Goal: Check status: Check status

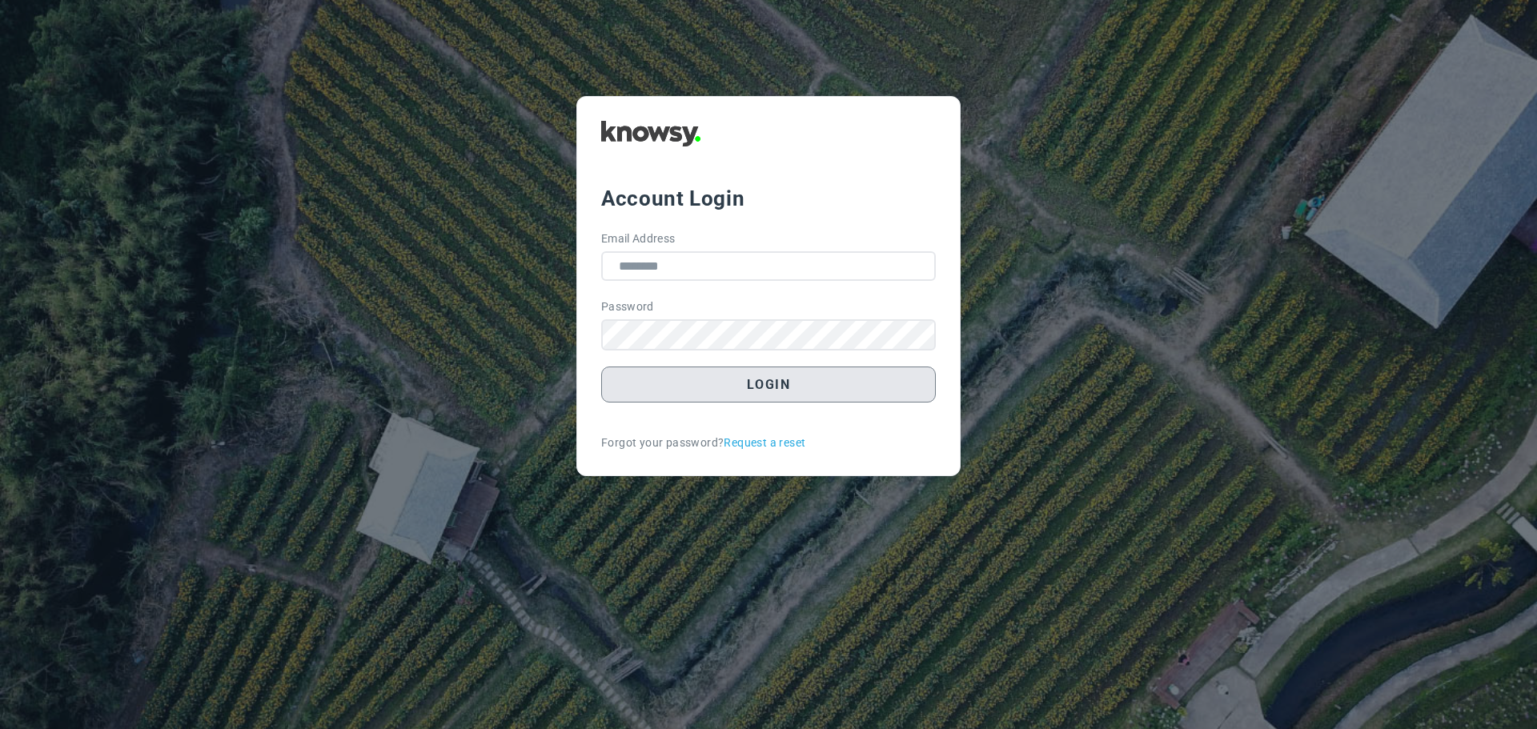
type input "**********"
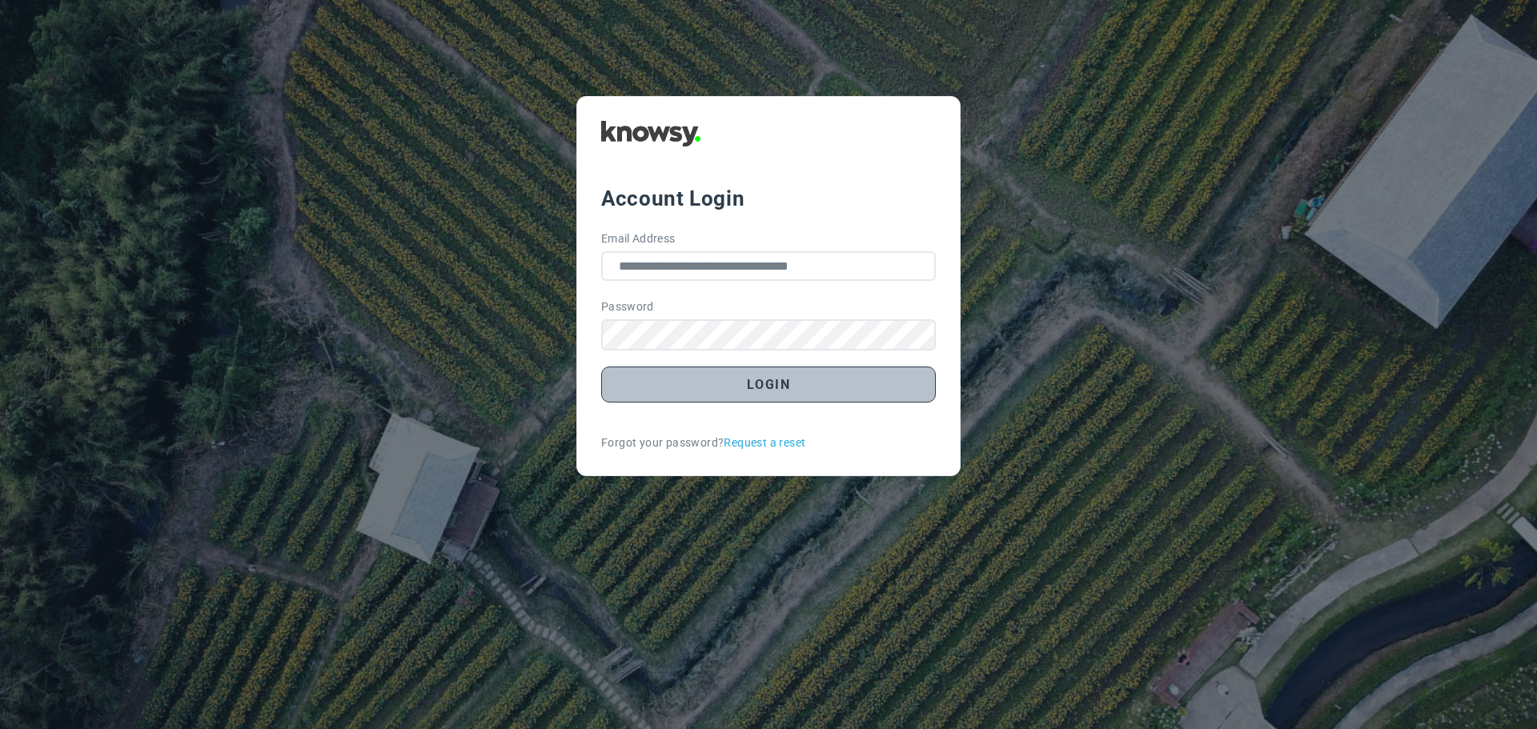
click at [798, 392] on button "Login" at bounding box center [768, 385] width 335 height 36
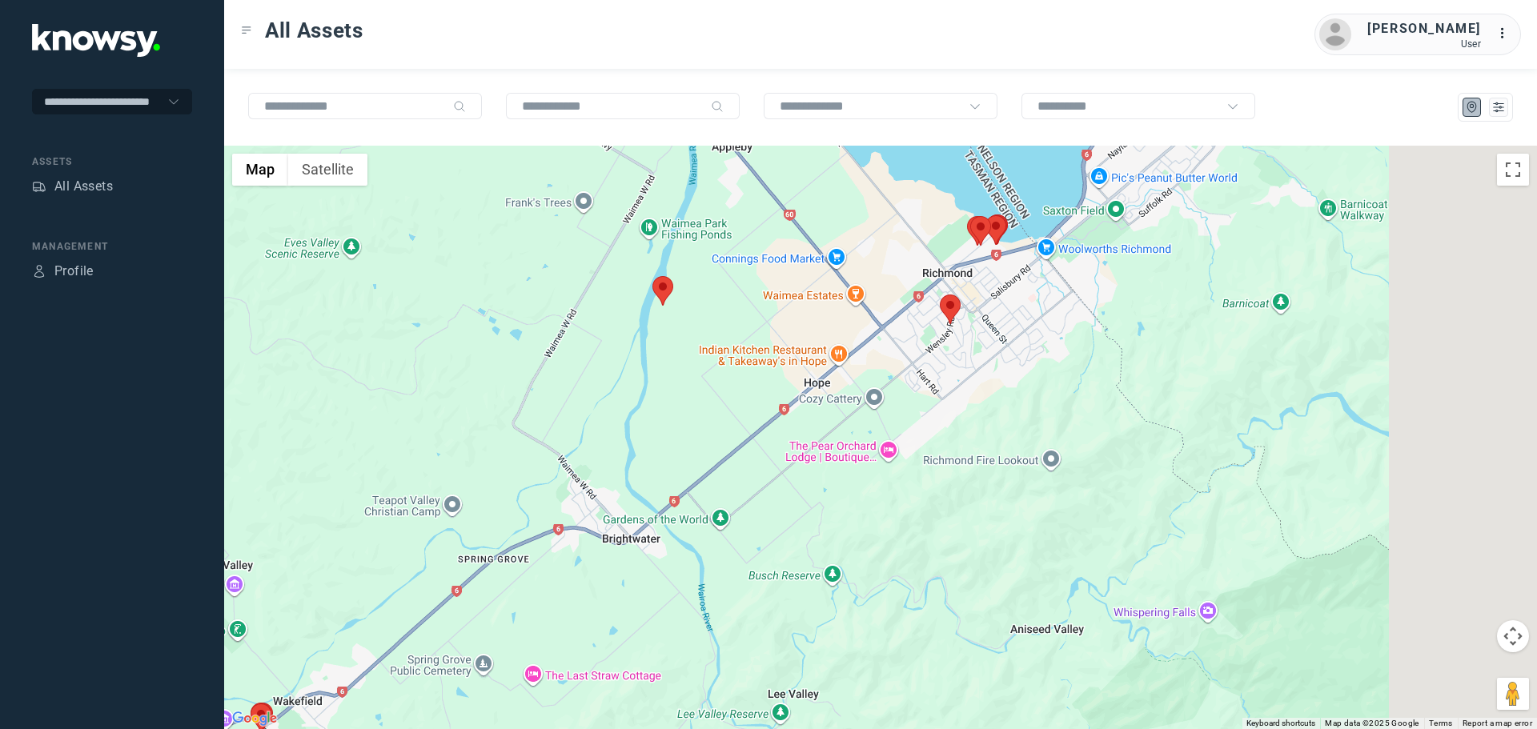
drag, startPoint x: 903, startPoint y: 615, endPoint x: 594, endPoint y: 645, distance: 310.6
click at [581, 661] on div at bounding box center [880, 438] width 1313 height 584
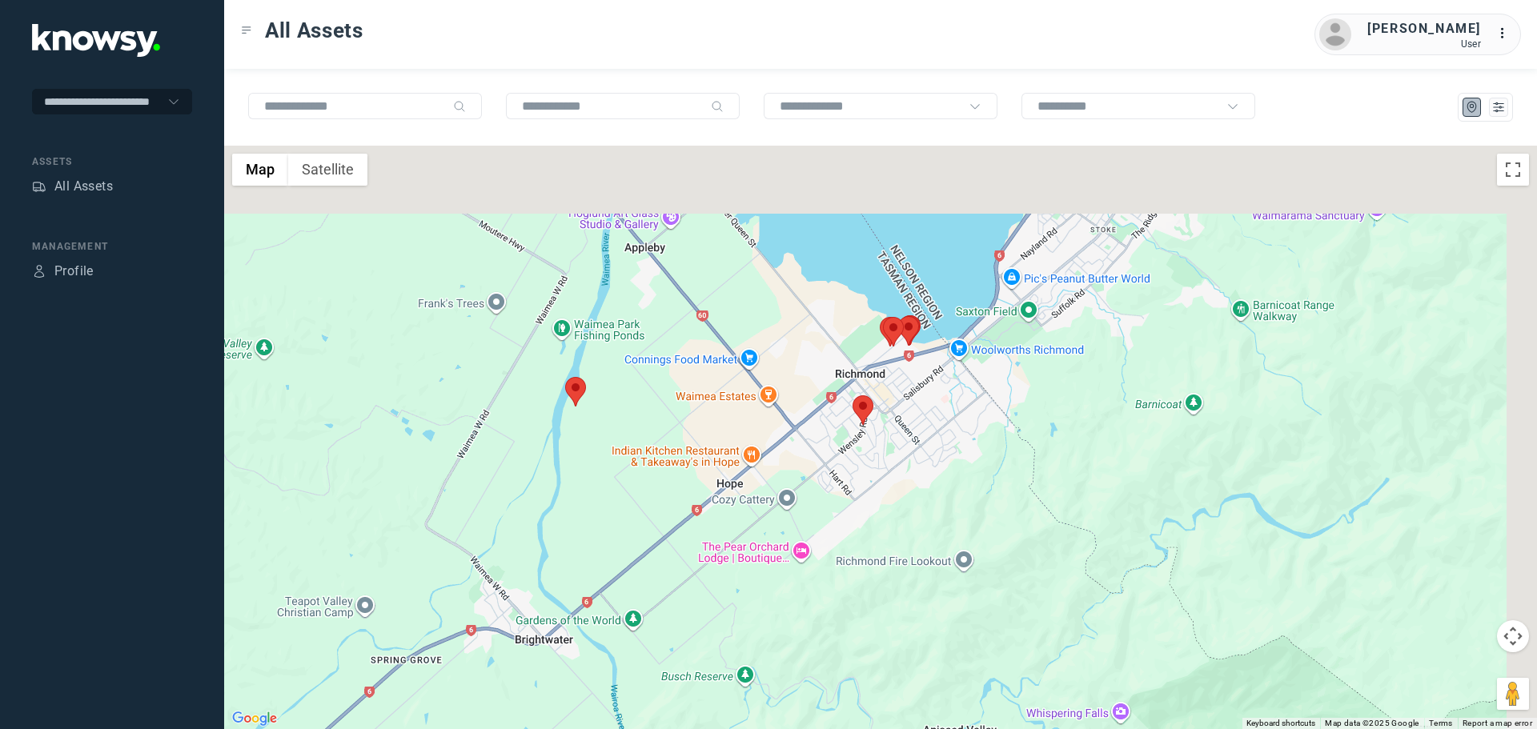
drag, startPoint x: 854, startPoint y: 519, endPoint x: 846, endPoint y: 528, distance: 13.0
click at [846, 529] on div at bounding box center [880, 438] width 1313 height 584
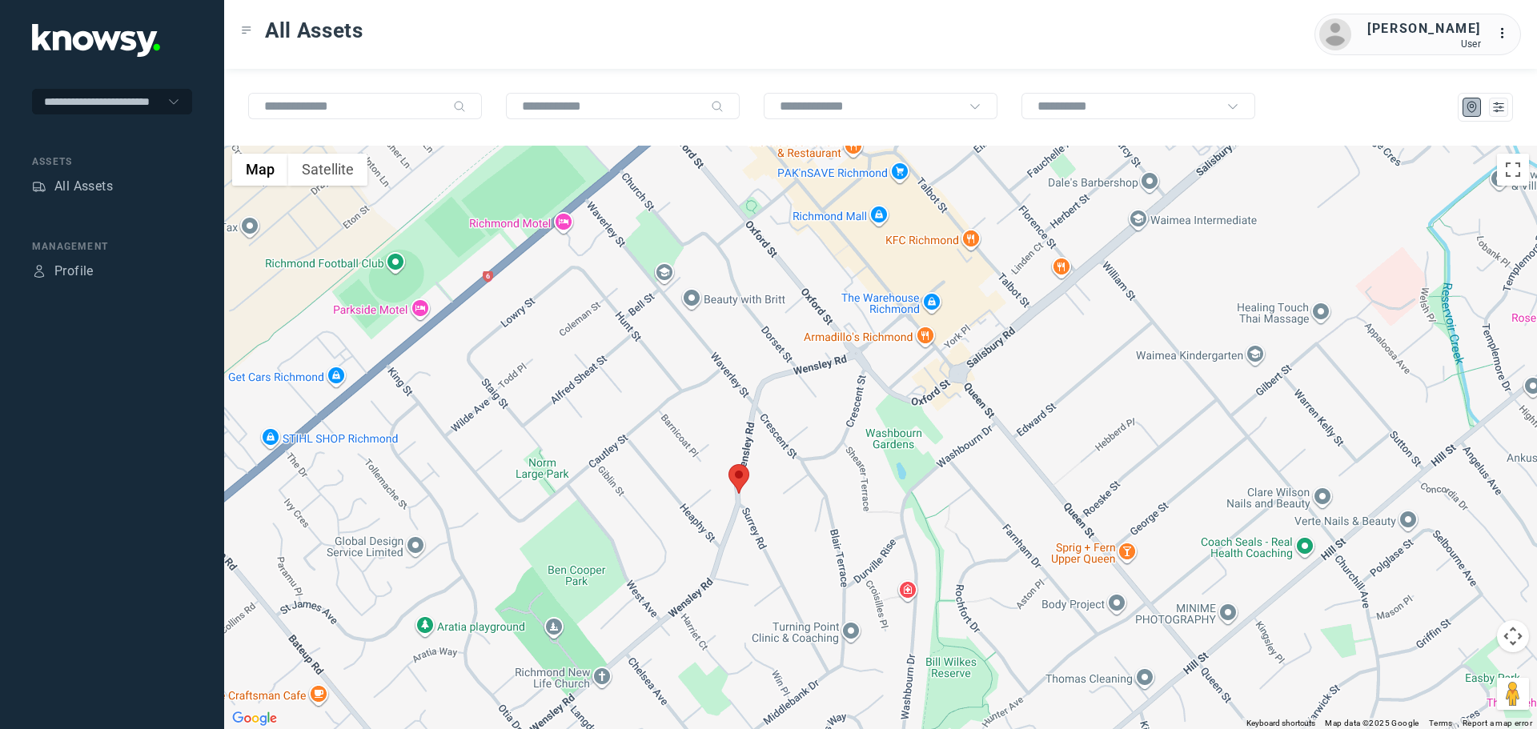
click at [729, 464] on area at bounding box center [729, 464] width 0 height 0
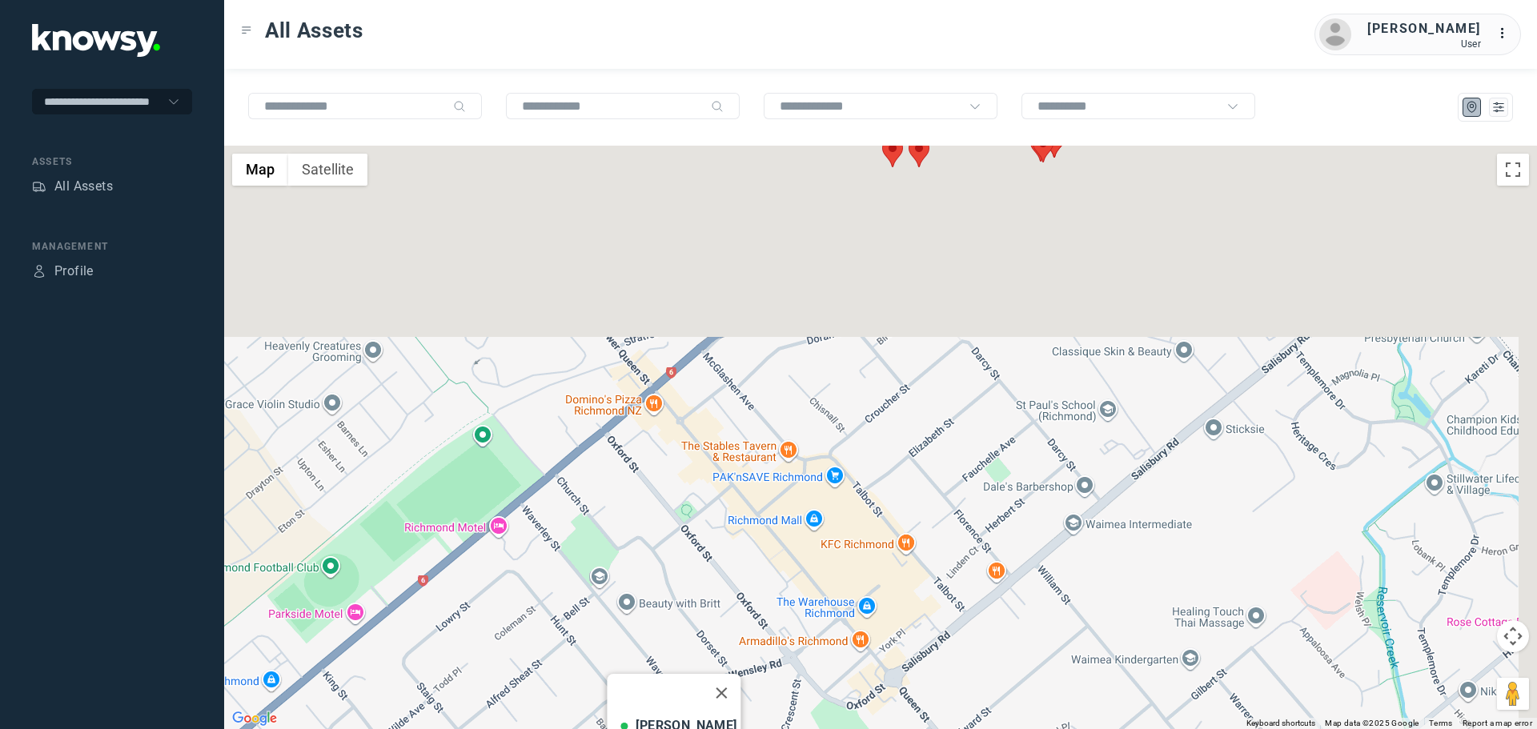
drag, startPoint x: 817, startPoint y: 302, endPoint x: 749, endPoint y: 642, distance: 346.9
click at [749, 643] on div "[PERSON_NAME] Client ID #QDH631 View Asset" at bounding box center [880, 438] width 1313 height 584
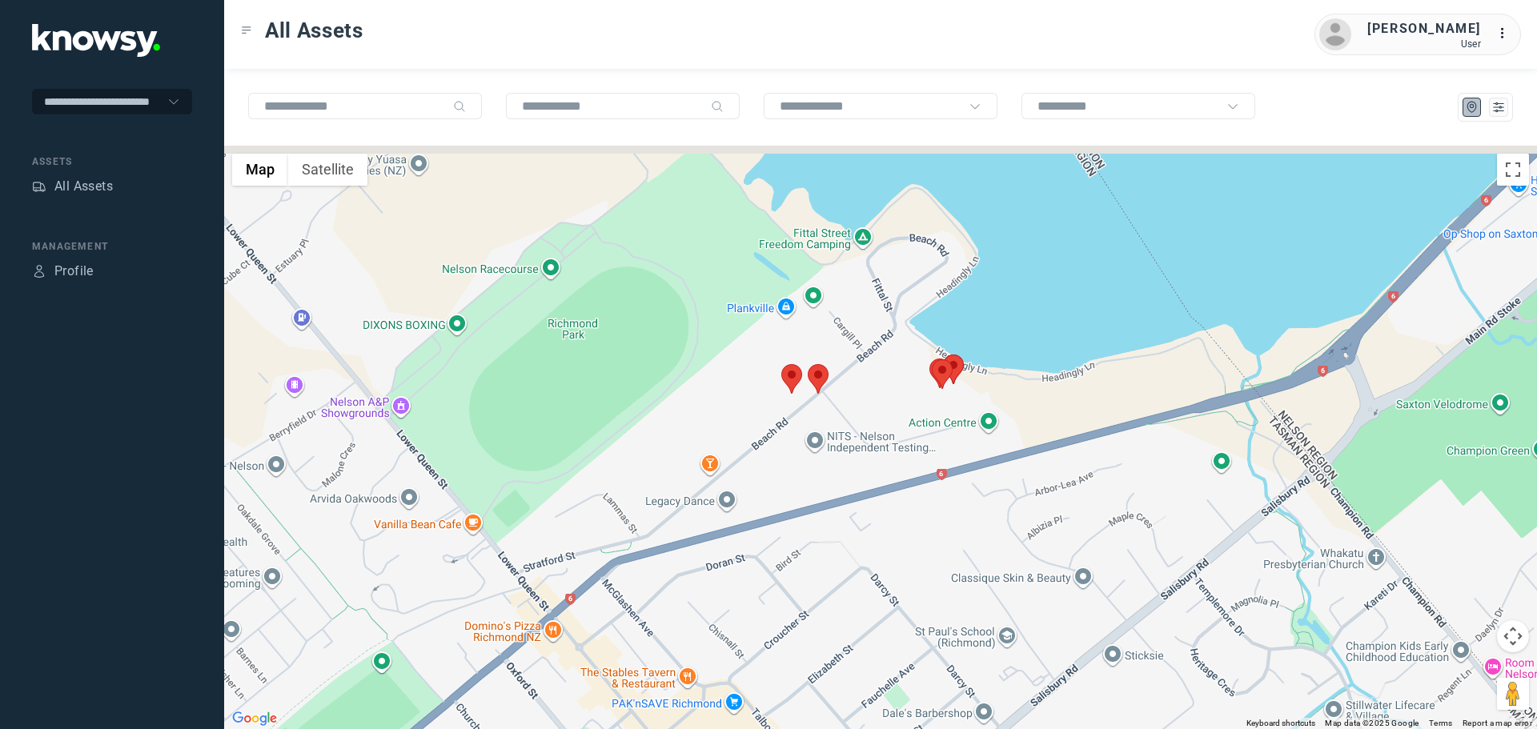
click at [838, 587] on div "[PERSON_NAME] Client ID #QDH631 View Asset" at bounding box center [880, 438] width 1313 height 584
click at [826, 385] on img at bounding box center [818, 379] width 21 height 30
click at [808, 364] on area at bounding box center [808, 364] width 0 height 0
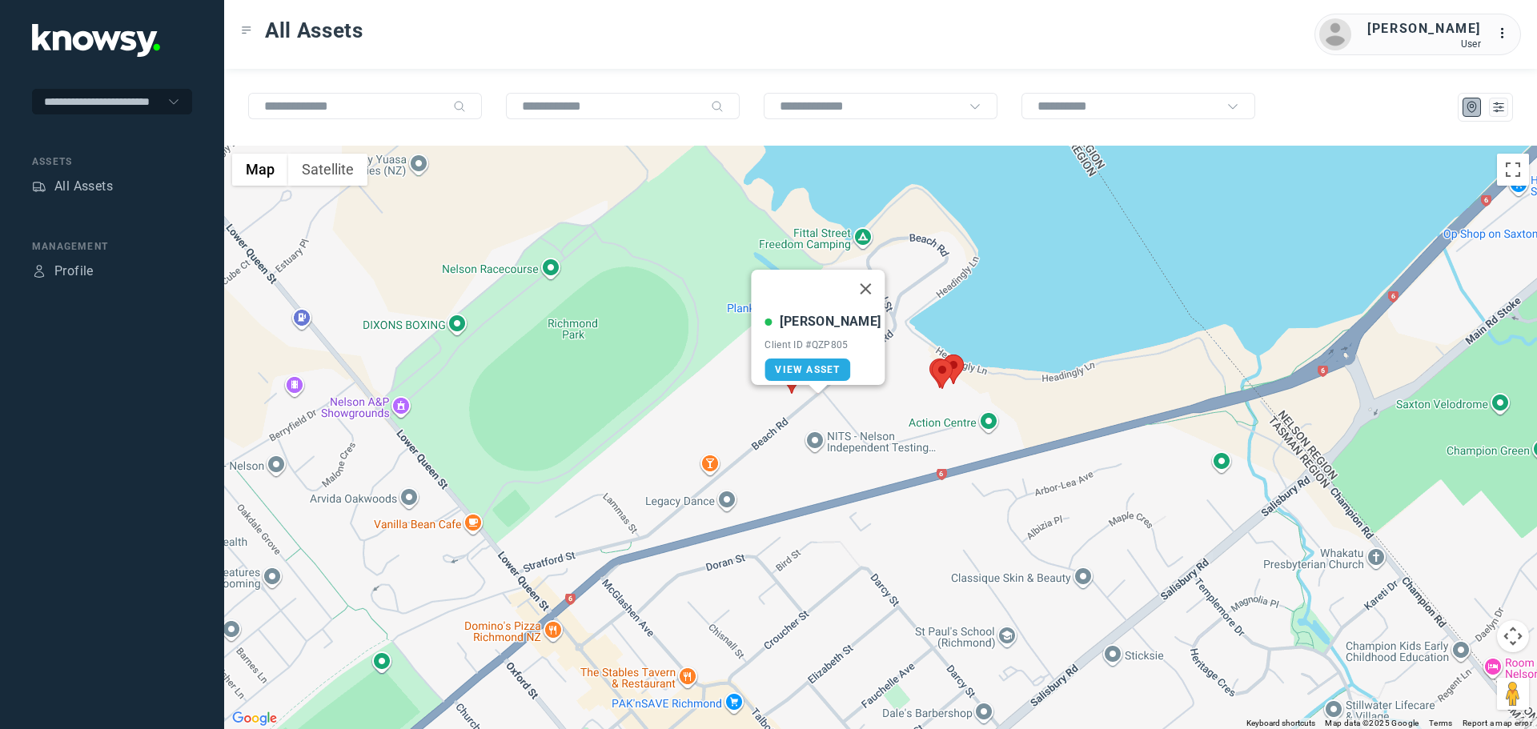
click at [782, 364] on area at bounding box center [782, 364] width 0 height 0
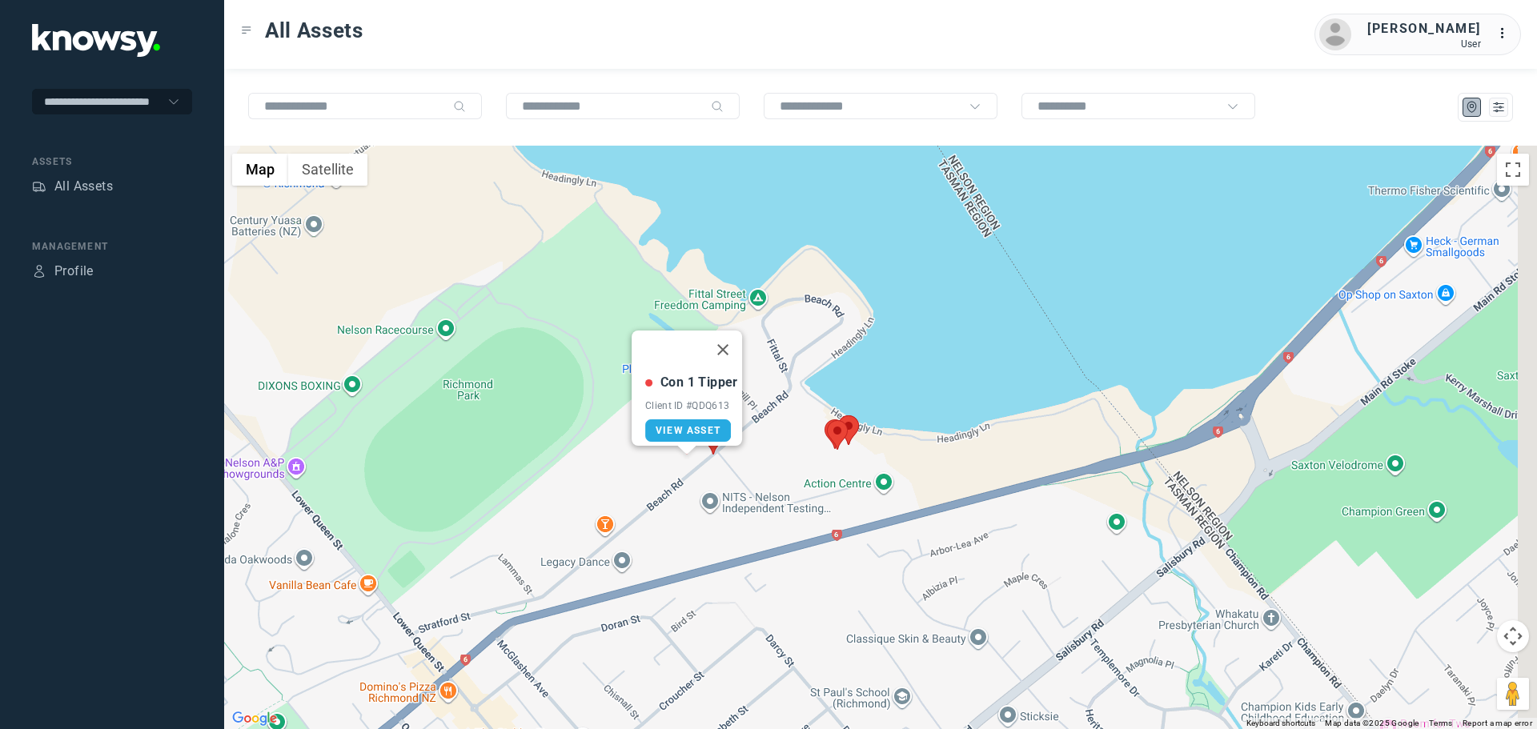
drag, startPoint x: 833, startPoint y: 534, endPoint x: 806, endPoint y: 546, distance: 29.0
click at [806, 546] on div "Con 1 Tipper Client ID #QDQ613 View Asset" at bounding box center [880, 438] width 1313 height 584
click at [730, 338] on button "Close" at bounding box center [723, 350] width 38 height 38
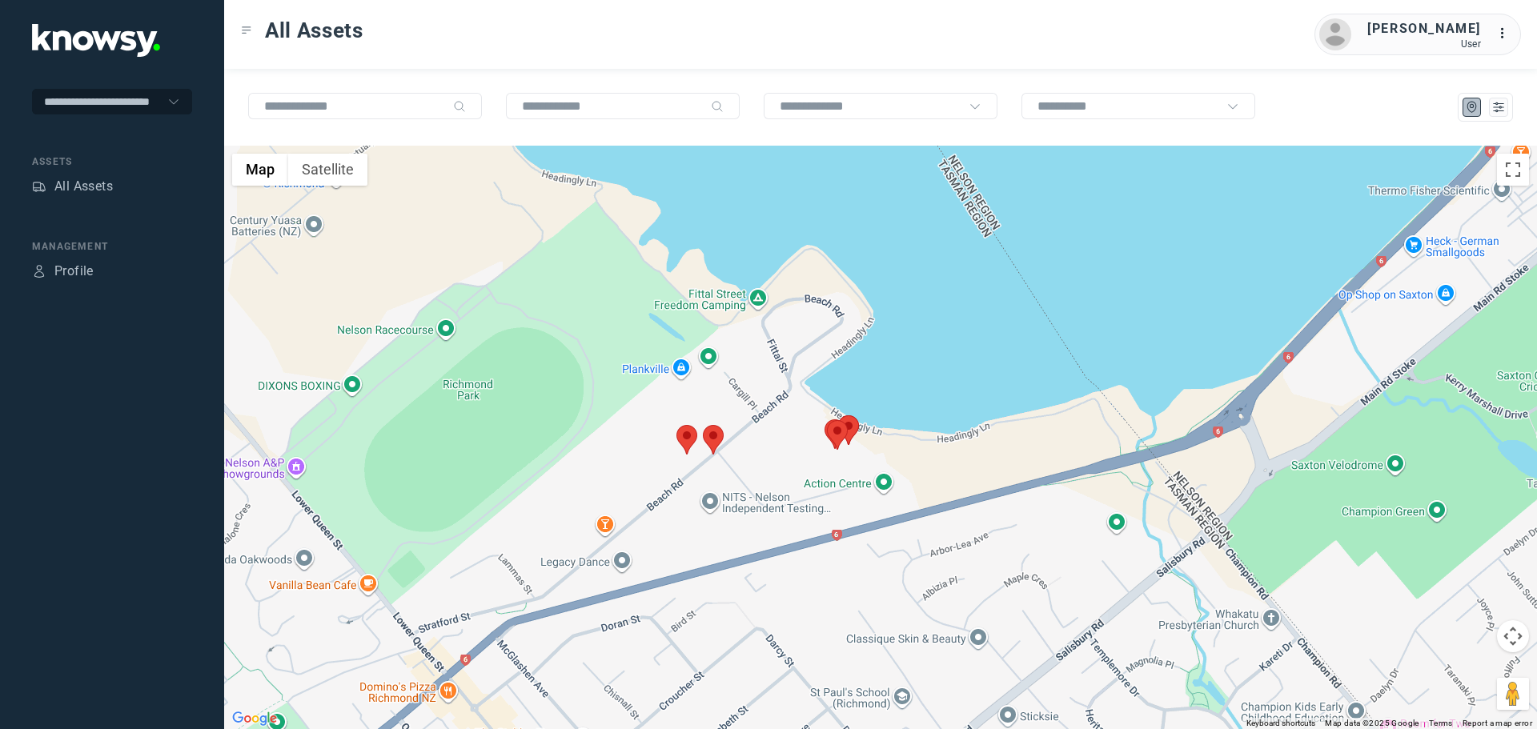
click at [703, 425] on area at bounding box center [703, 425] width 0 height 0
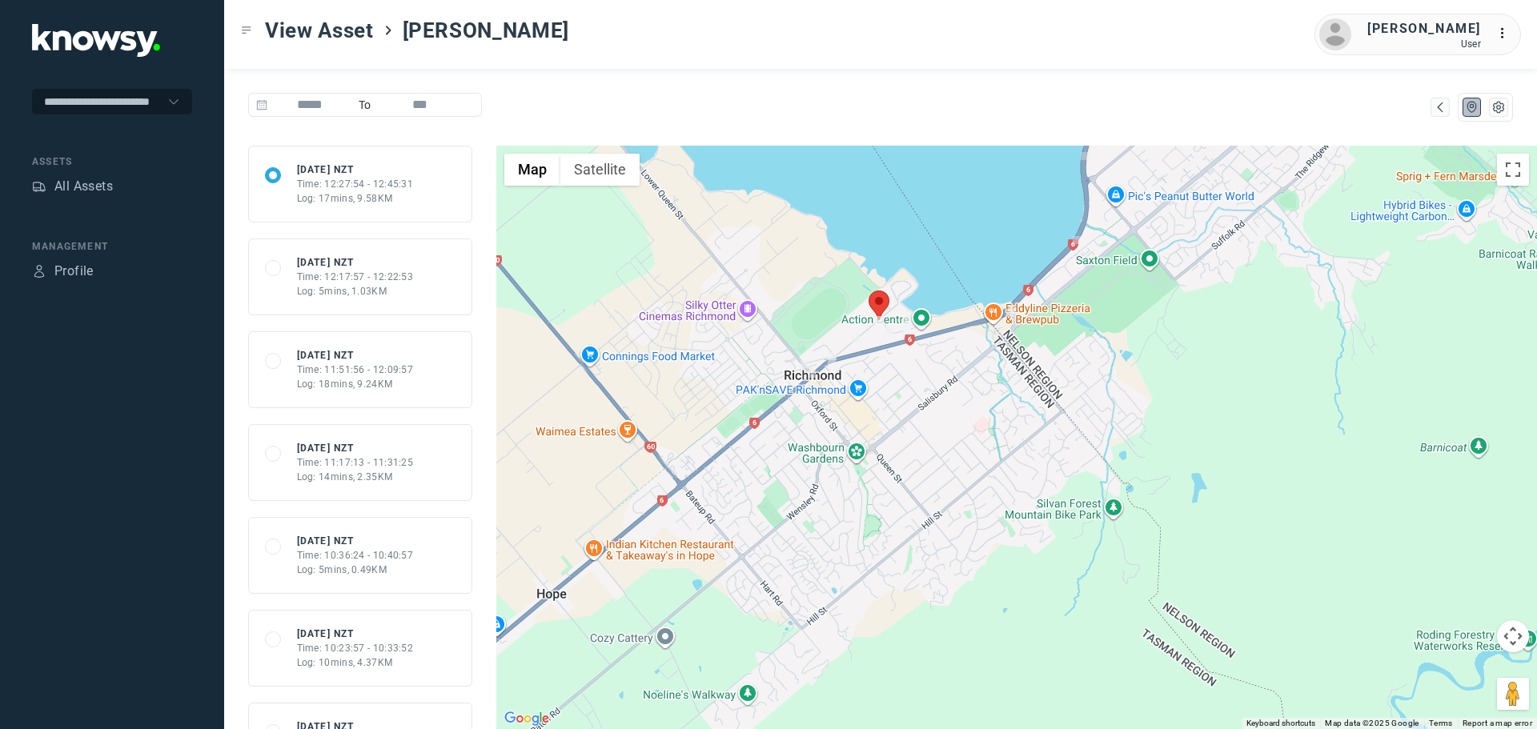
drag, startPoint x: 882, startPoint y: 645, endPoint x: 942, endPoint y: 397, distance: 254.8
click at [942, 397] on div at bounding box center [1016, 438] width 1041 height 584
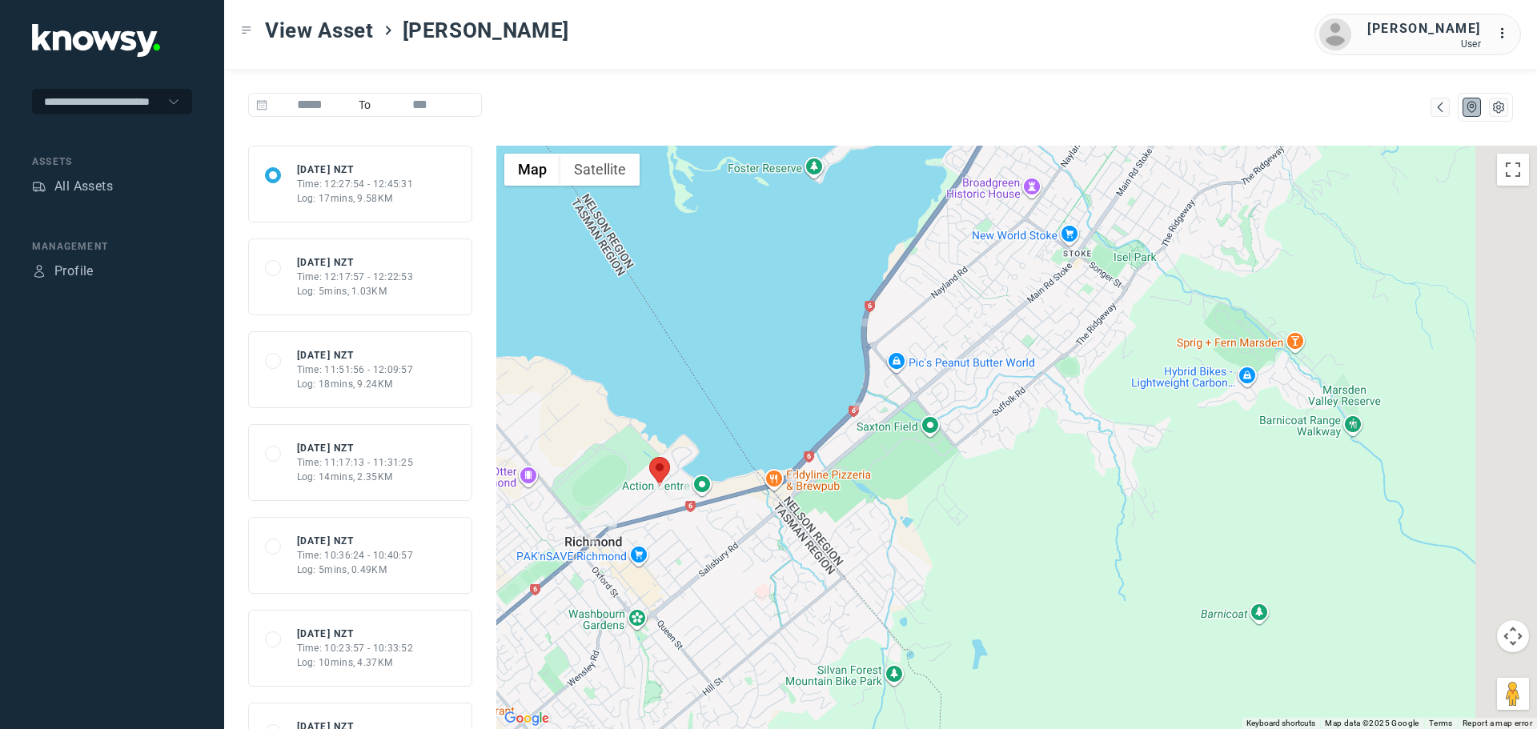
drag, startPoint x: 858, startPoint y: 519, endPoint x: 841, endPoint y: 533, distance: 22.8
click at [841, 533] on div at bounding box center [1016, 438] width 1041 height 584
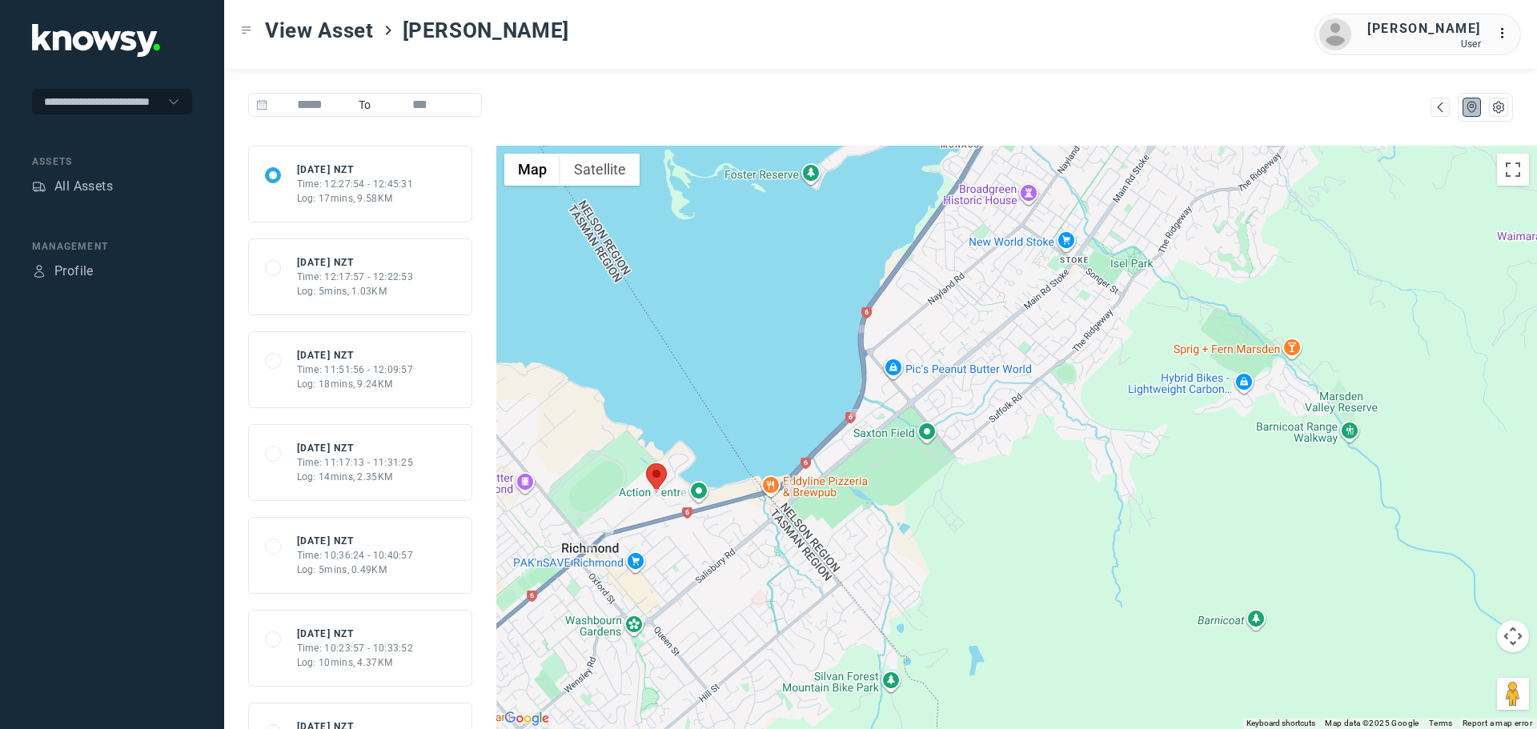
click at [381, 277] on div "Time: 12:17:57 - 12:22:53" at bounding box center [355, 277] width 117 height 14
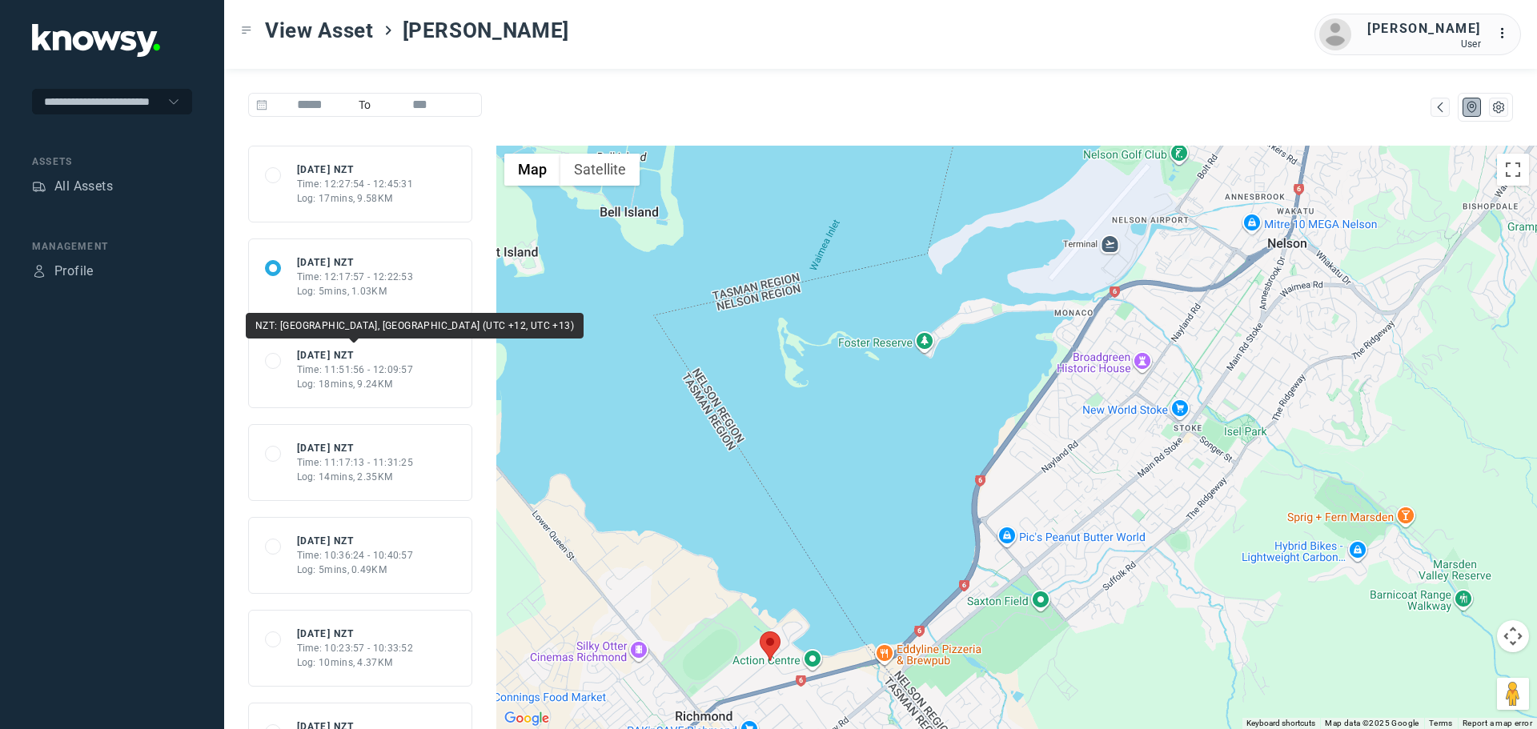
click at [328, 358] on div "[DATE] NZT" at bounding box center [355, 355] width 117 height 14
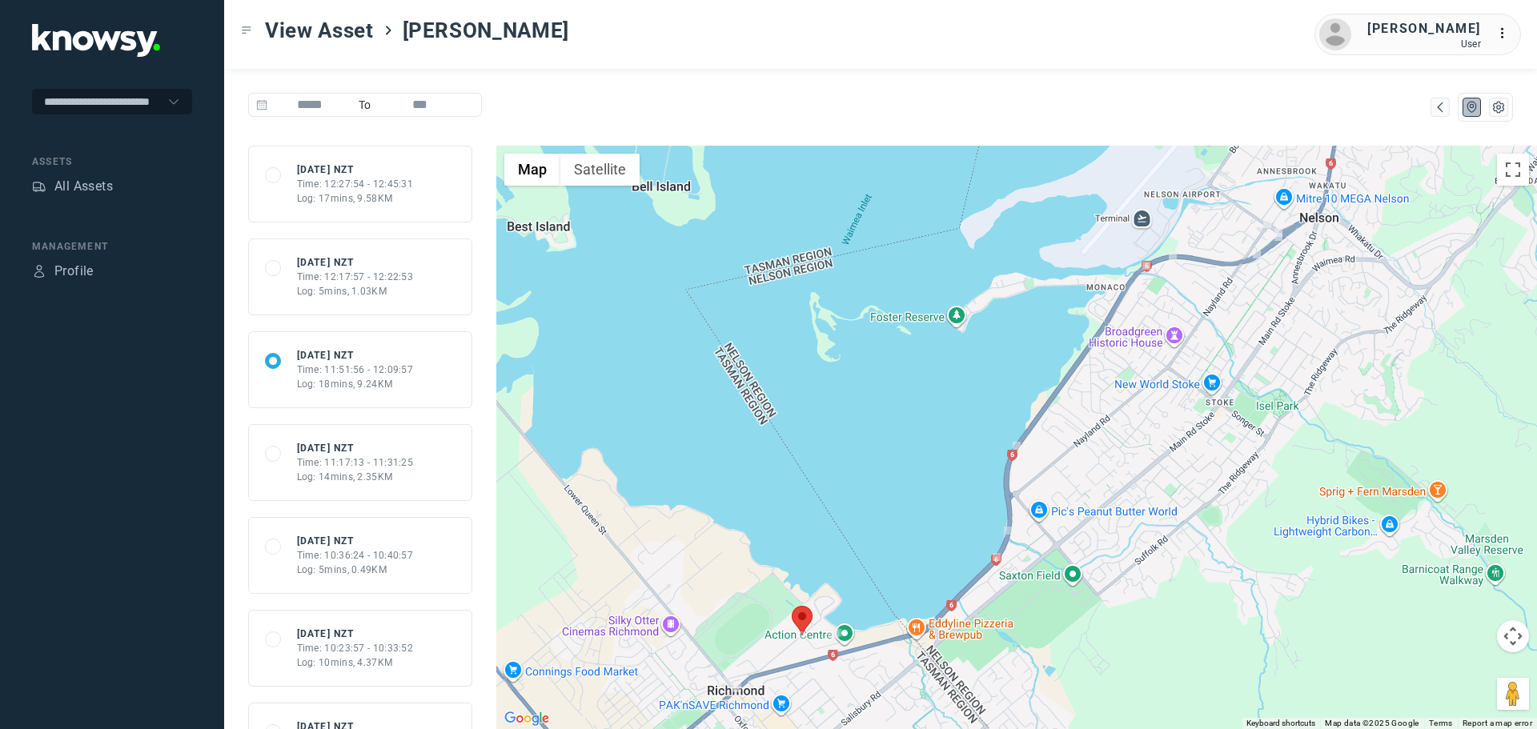
click at [352, 466] on div "Time: 11:17:13 - 11:31:25" at bounding box center [355, 463] width 117 height 14
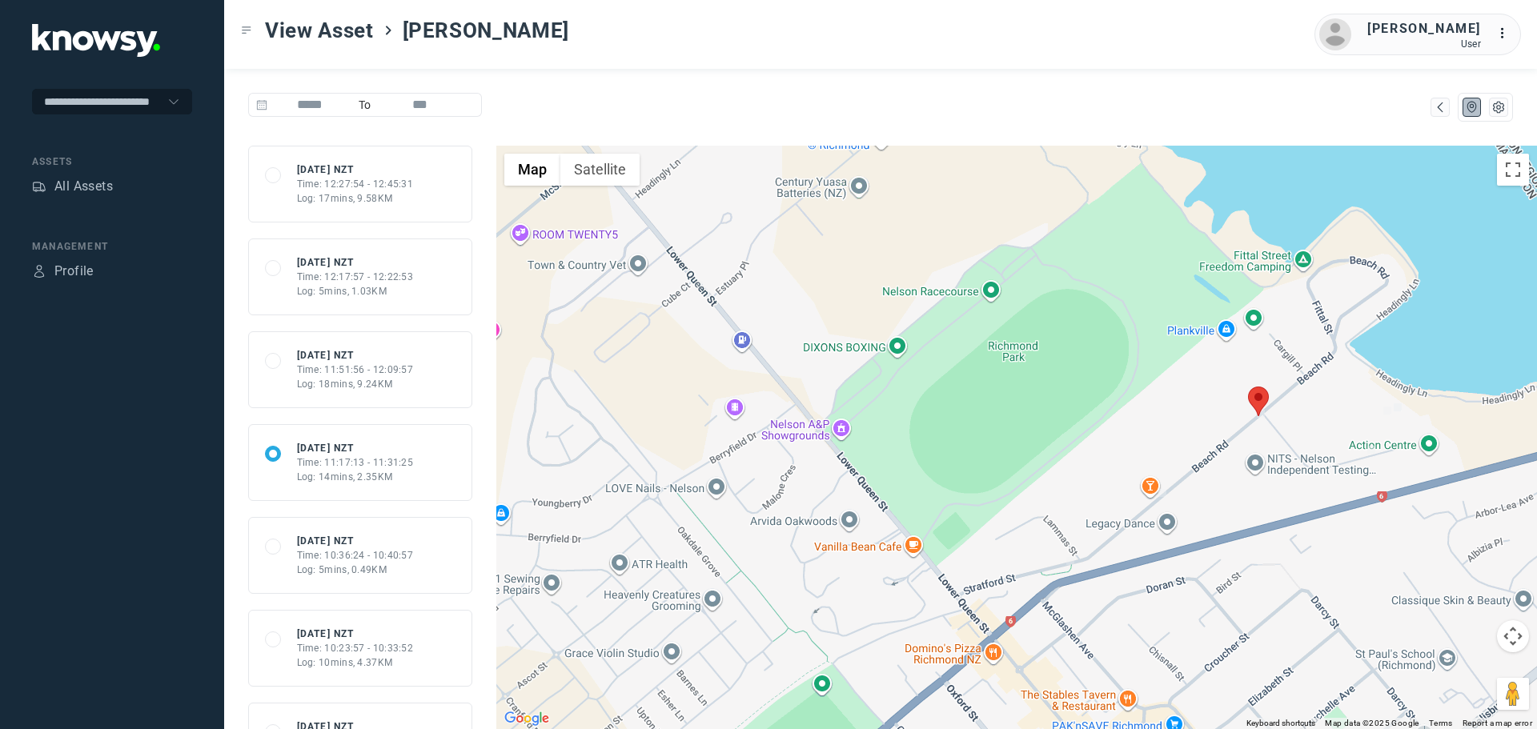
click at [355, 551] on div "Time: 10:36:24 - 10:40:57" at bounding box center [355, 556] width 117 height 14
